Goal: Information Seeking & Learning: Find specific fact

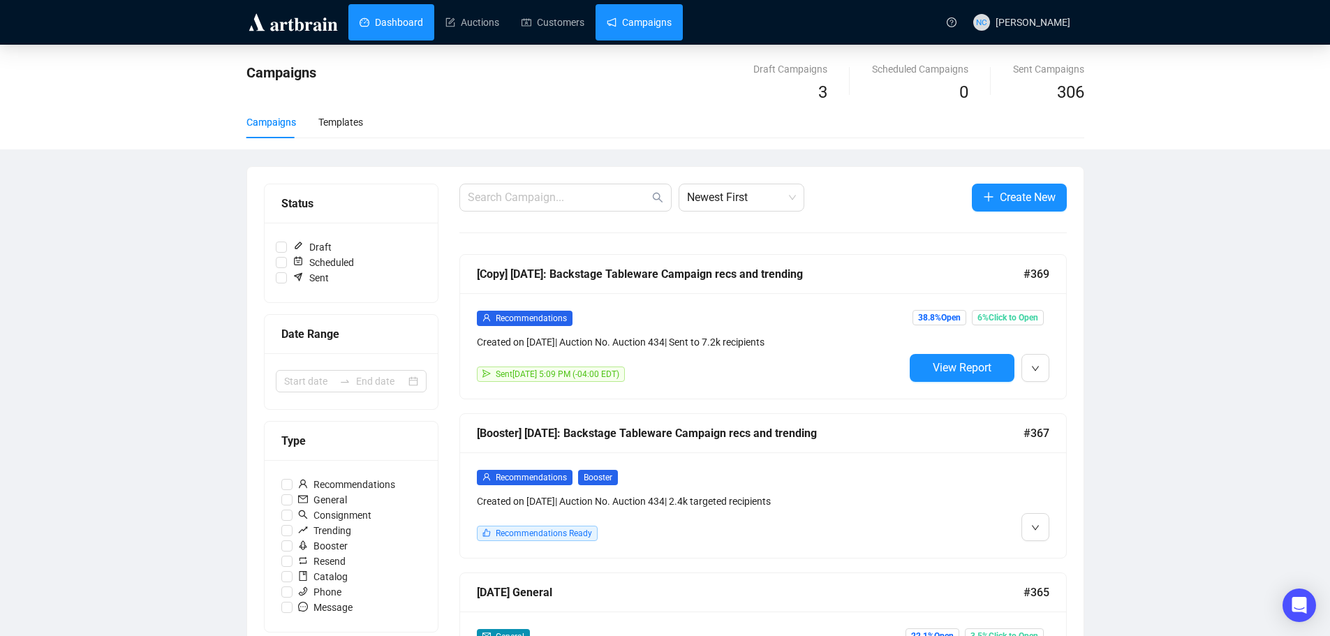
click at [402, 24] on link "Dashboard" at bounding box center [392, 22] width 64 height 36
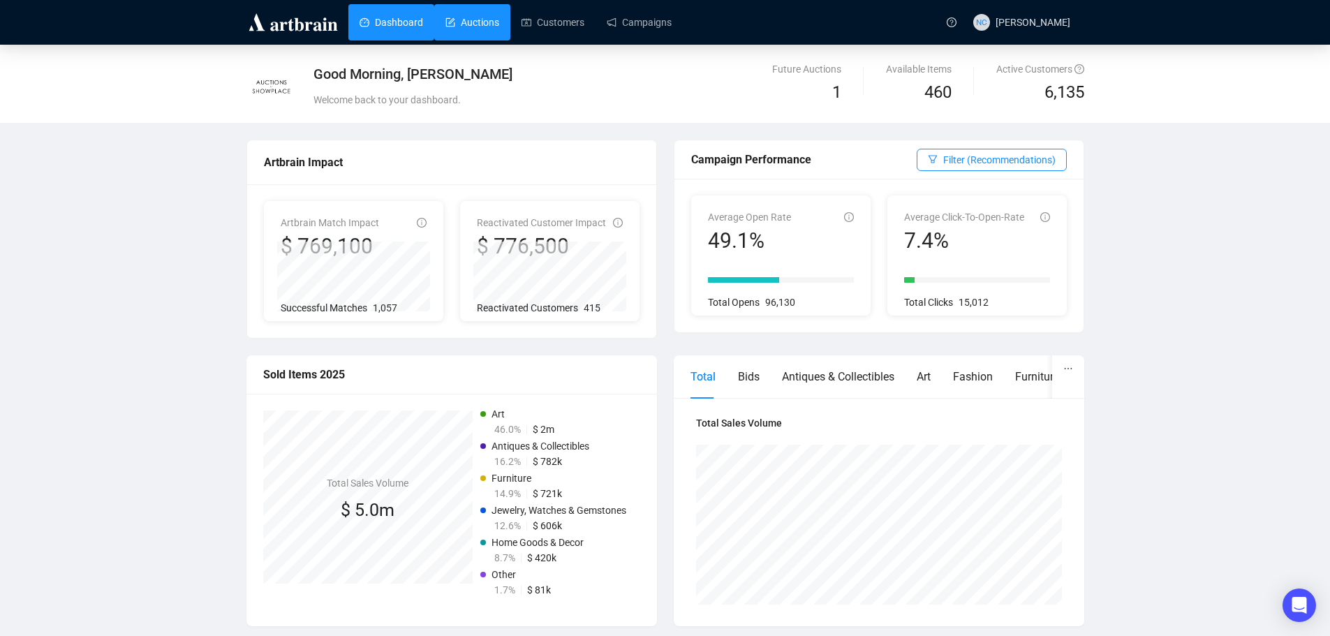
click at [454, 27] on link "Auctions" at bounding box center [472, 22] width 54 height 36
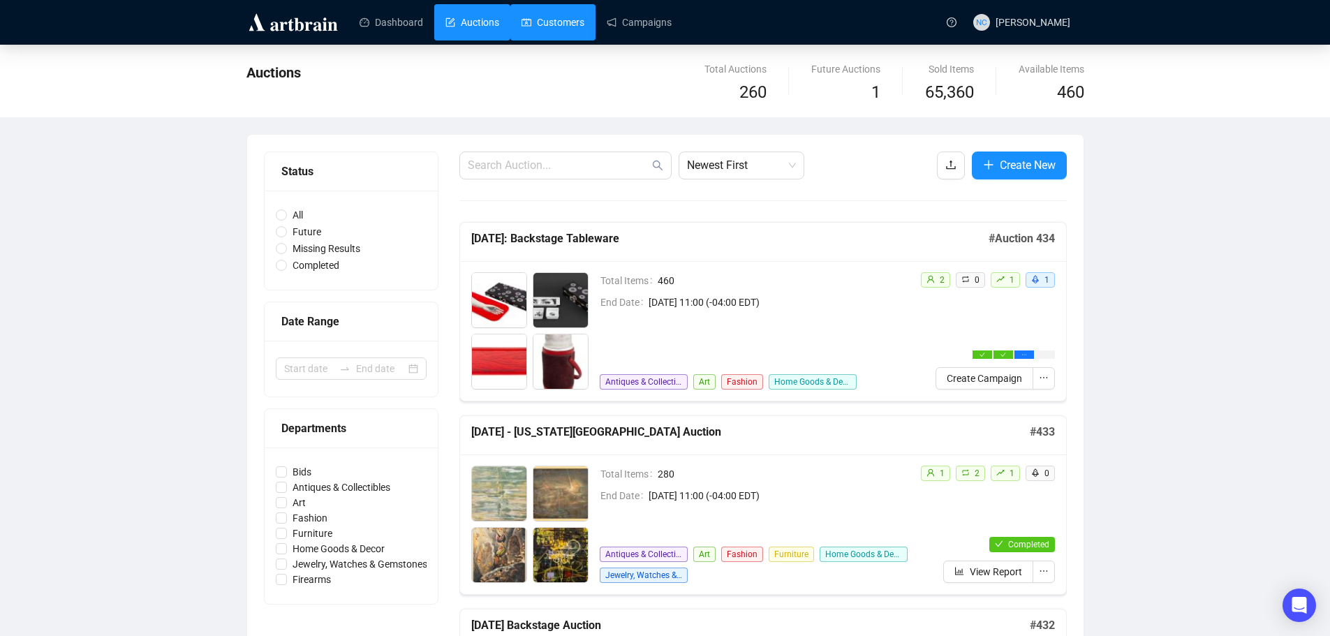
click at [560, 32] on link "Customers" at bounding box center [553, 22] width 63 height 36
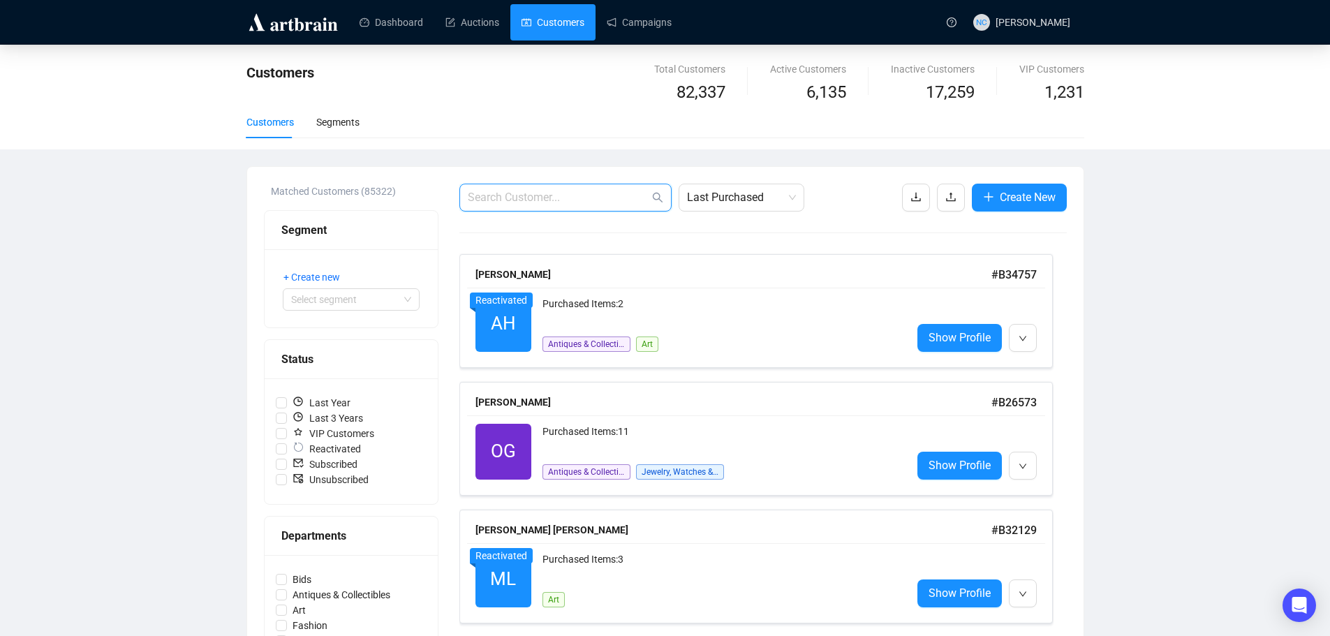
click at [518, 198] on input "text" at bounding box center [559, 197] width 182 height 17
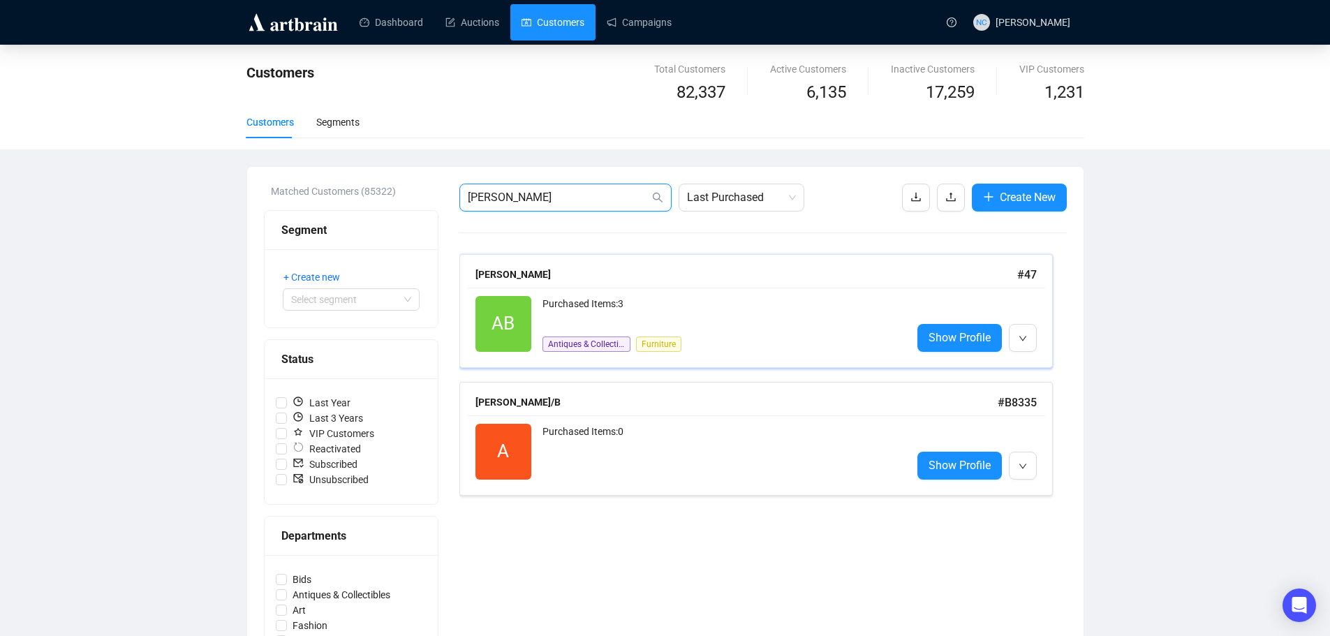
type input "[PERSON_NAME]"
click at [742, 333] on div "Purchased Items: 3 Antiques & Collectibles Furniture" at bounding box center [722, 324] width 358 height 56
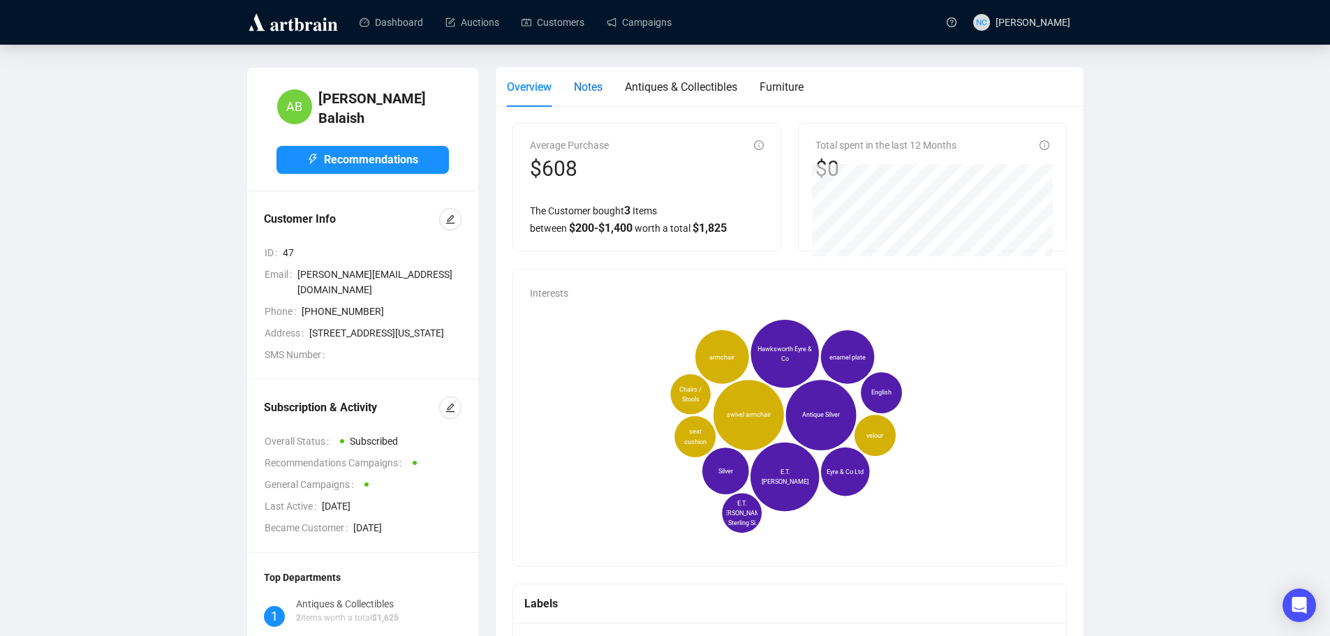
drag, startPoint x: 586, startPoint y: 93, endPoint x: 611, endPoint y: 83, distance: 27.0
click at [587, 93] on span "Notes" at bounding box center [588, 86] width 29 height 13
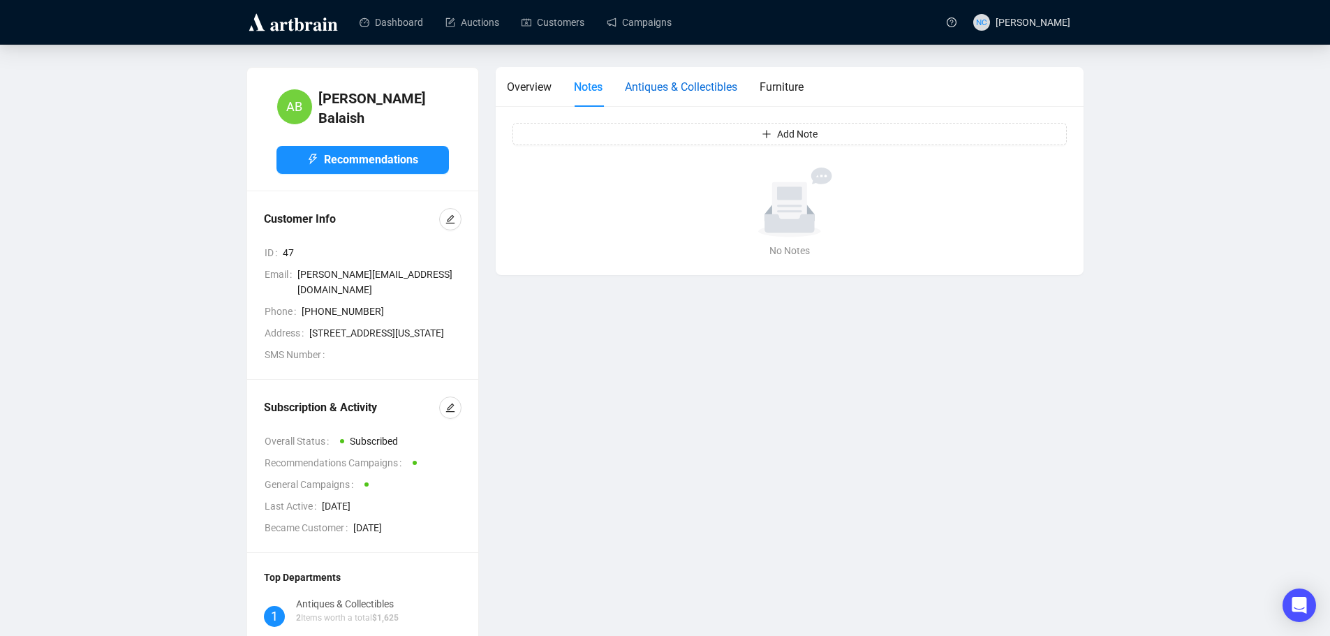
click at [682, 88] on span "Antiques & Collectibles" at bounding box center [681, 86] width 112 height 13
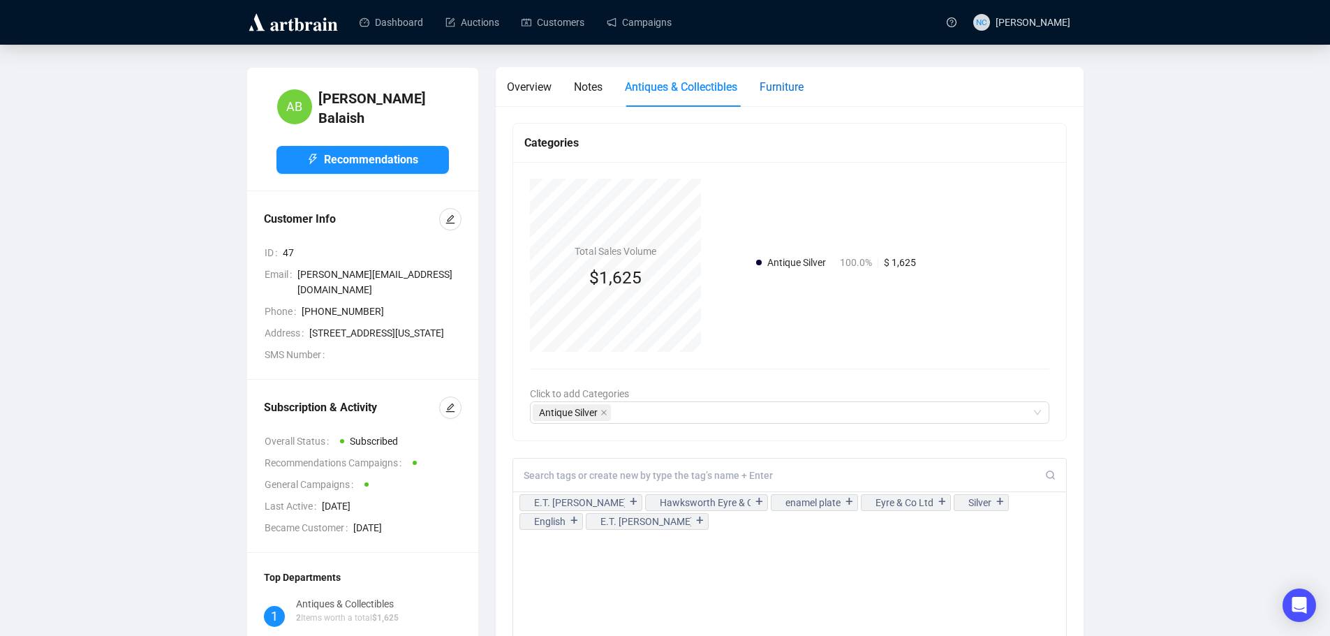
click at [779, 89] on span "Furniture" at bounding box center [782, 86] width 44 height 13
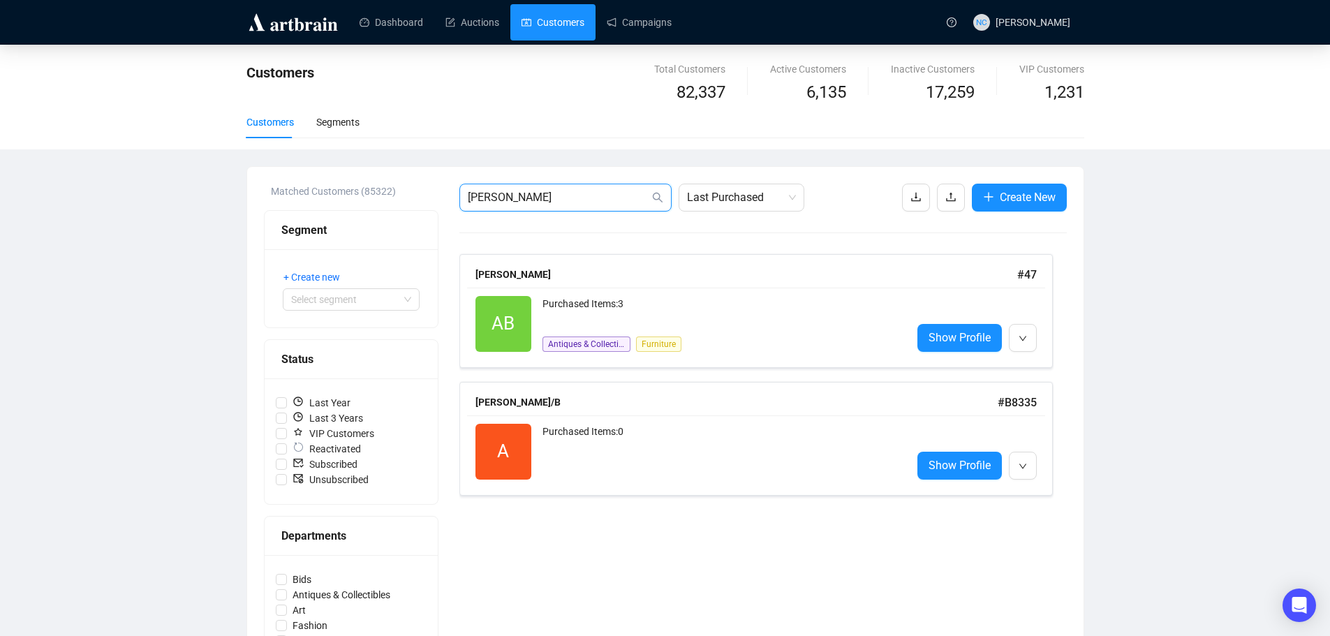
drag, startPoint x: 513, startPoint y: 198, endPoint x: 429, endPoint y: 192, distance: 84.0
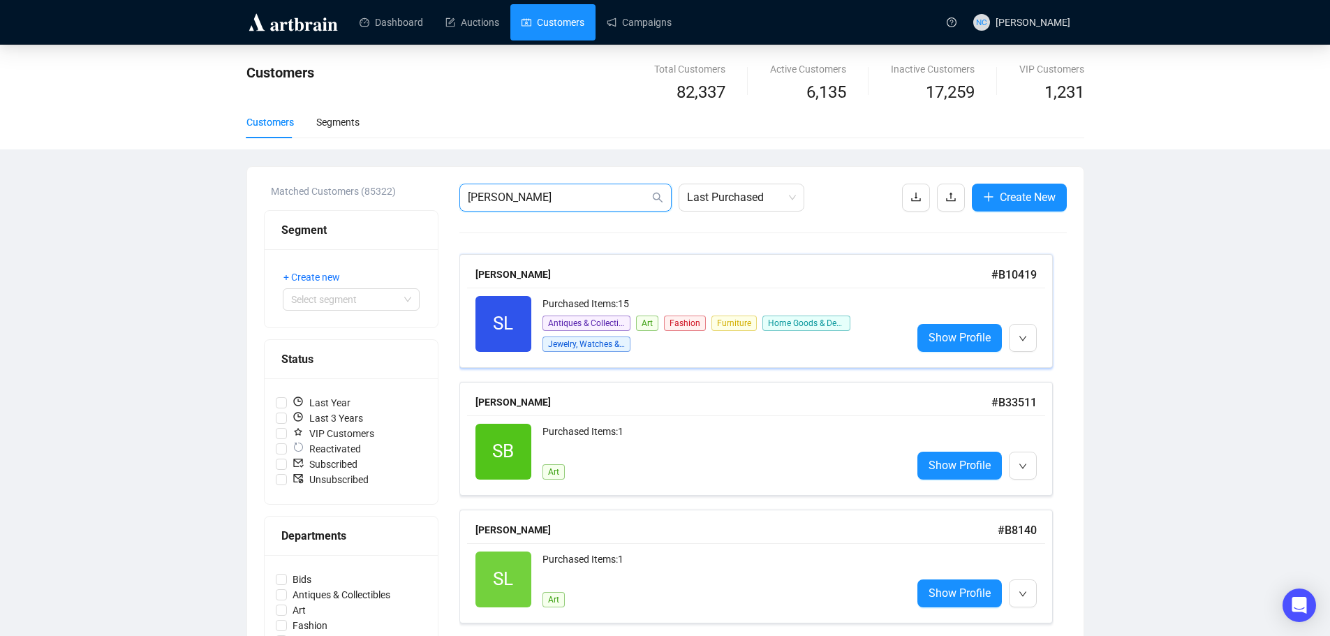
type input "[PERSON_NAME]"
click at [687, 290] on div "SL Reactivated Purchased Items: 15 Antiques & Collectibles Art Fashion Furnitur…" at bounding box center [756, 324] width 578 height 73
drag, startPoint x: 528, startPoint y: 203, endPoint x: 417, endPoint y: 202, distance: 111.0
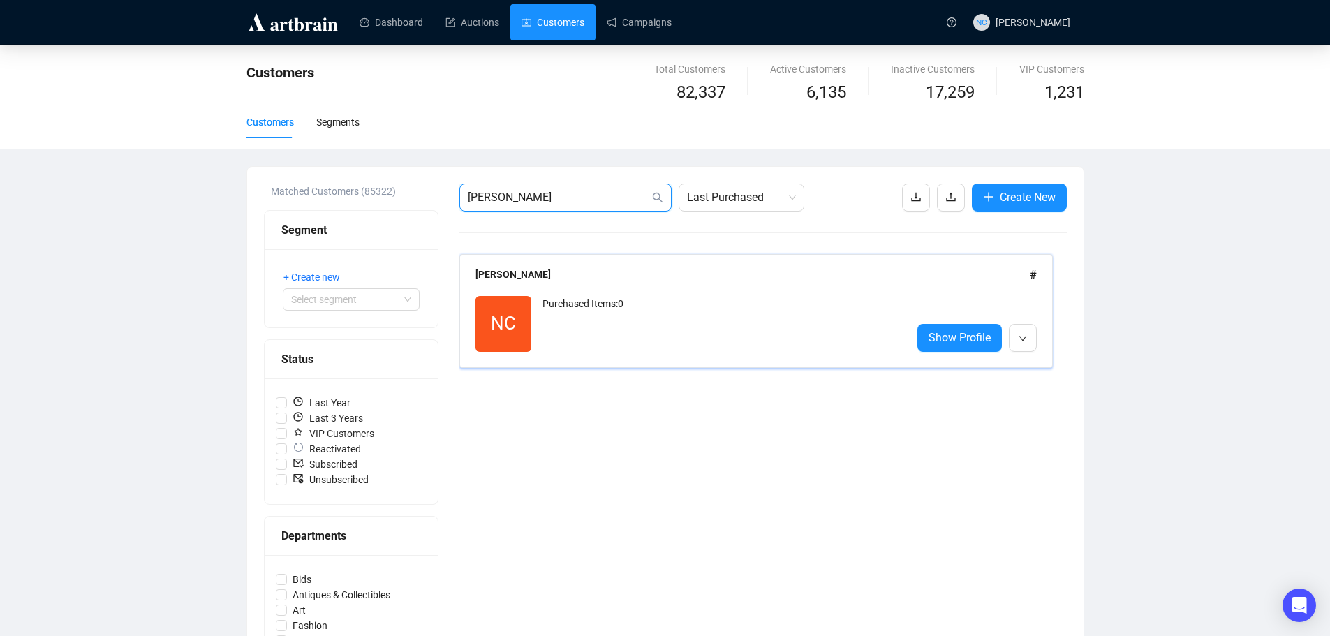
type input "[PERSON_NAME]"
click at [675, 313] on div "Purchased Items: 0" at bounding box center [722, 324] width 358 height 56
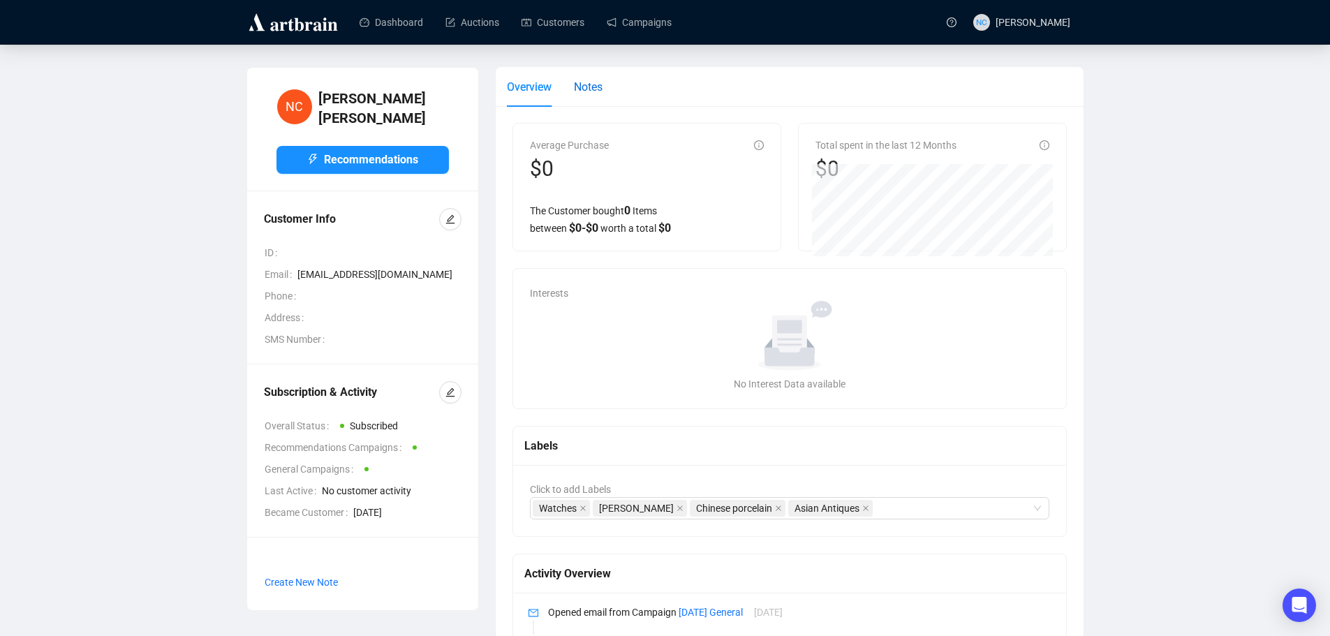
click at [583, 89] on span "Notes" at bounding box center [588, 86] width 29 height 13
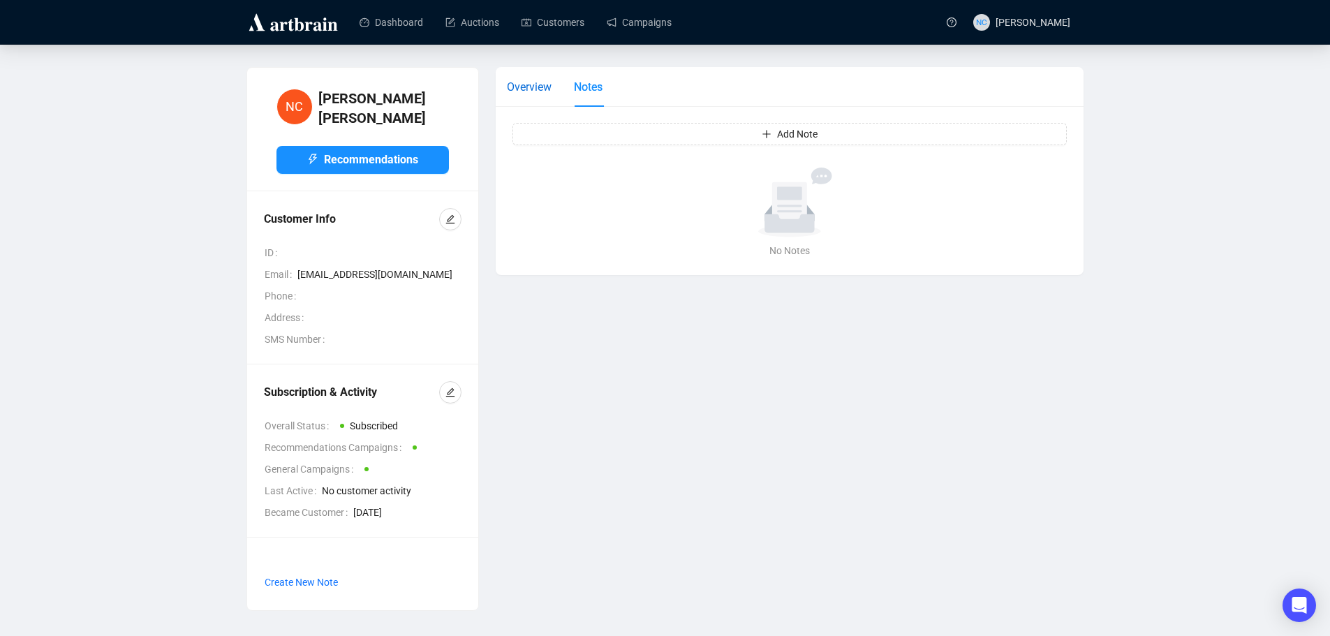
click at [509, 91] on span "Overview" at bounding box center [529, 86] width 45 height 13
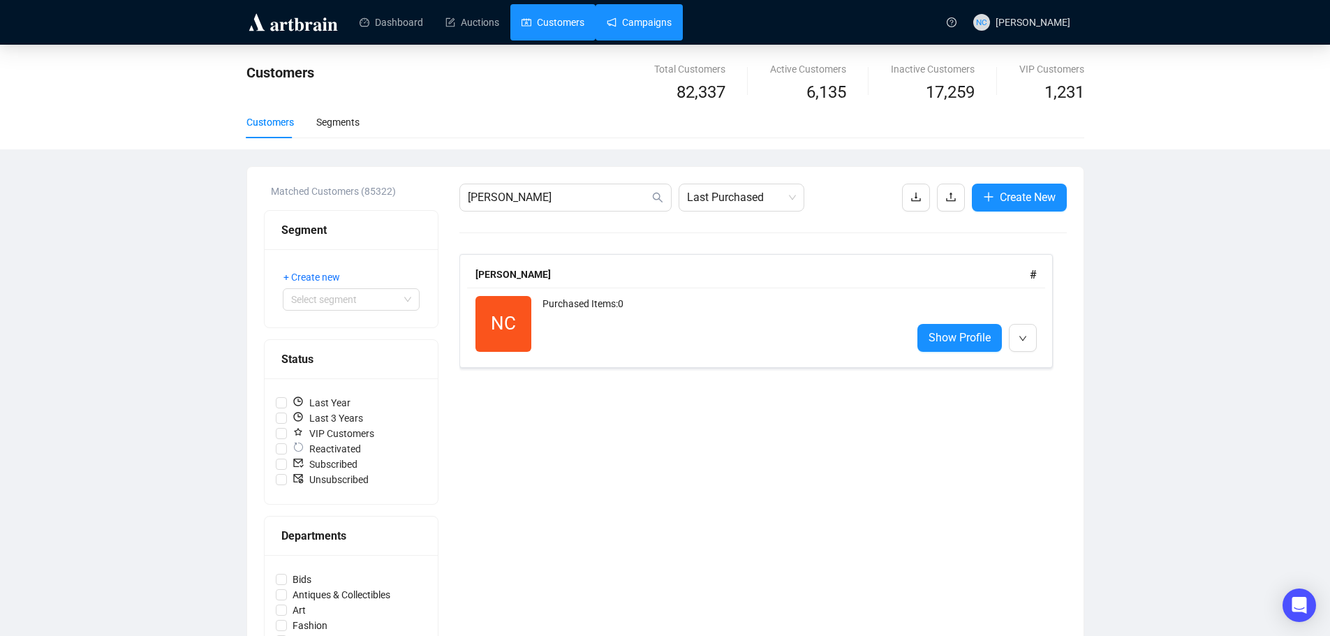
click at [624, 17] on link "Campaigns" at bounding box center [639, 22] width 65 height 36
